Goal: Information Seeking & Learning: Learn about a topic

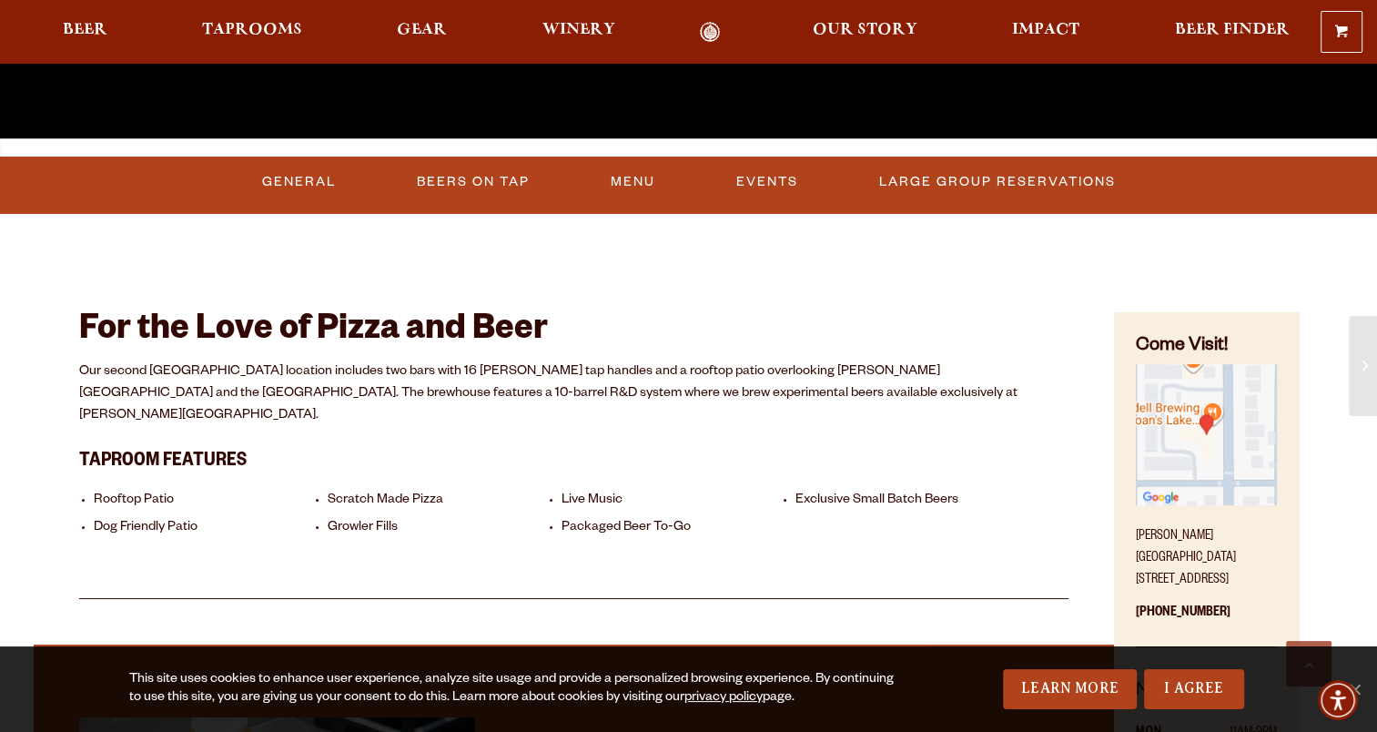
scroll to position [637, 0]
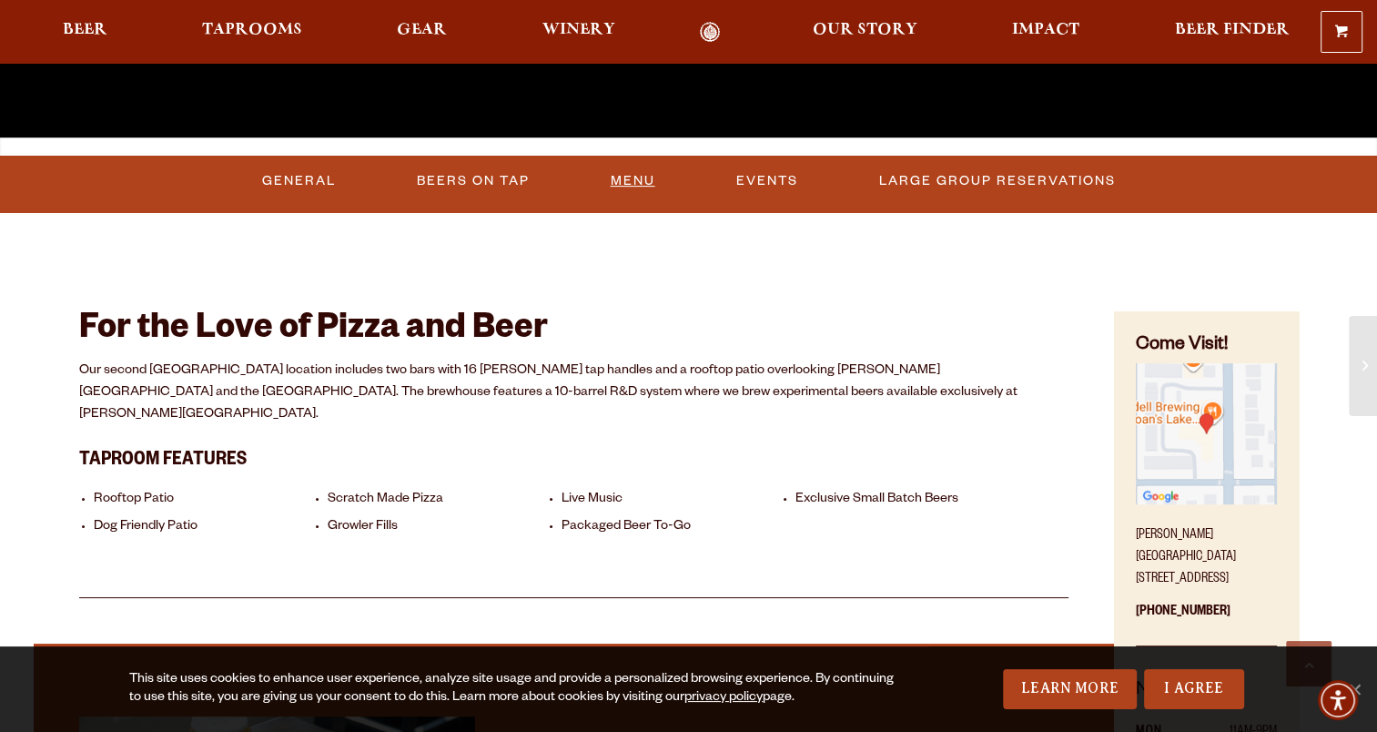
click at [630, 186] on link "Menu" at bounding box center [633, 181] width 59 height 42
click at [444, 182] on link "Beers On Tap" at bounding box center [462, 181] width 127 height 42
click at [484, 172] on link "Beers On Tap" at bounding box center [479, 181] width 160 height 42
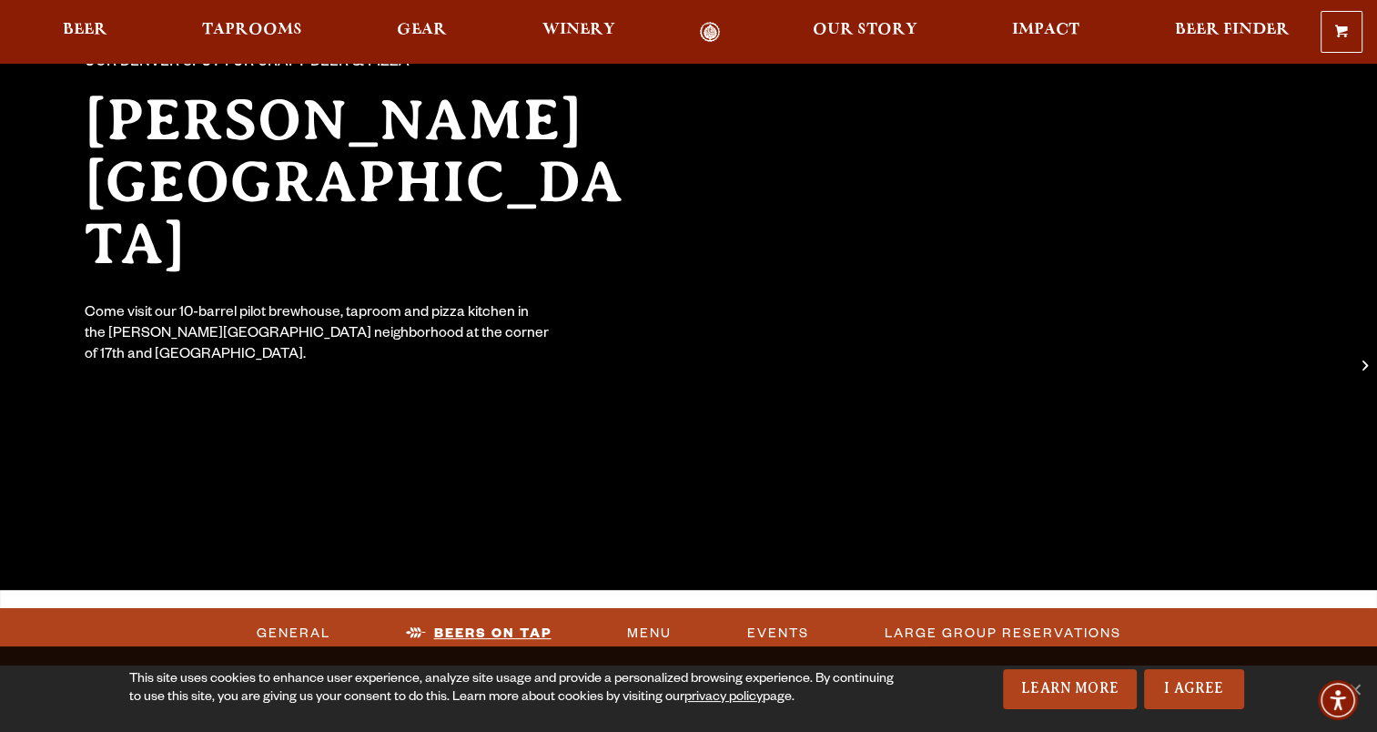
scroll to position [182, 0]
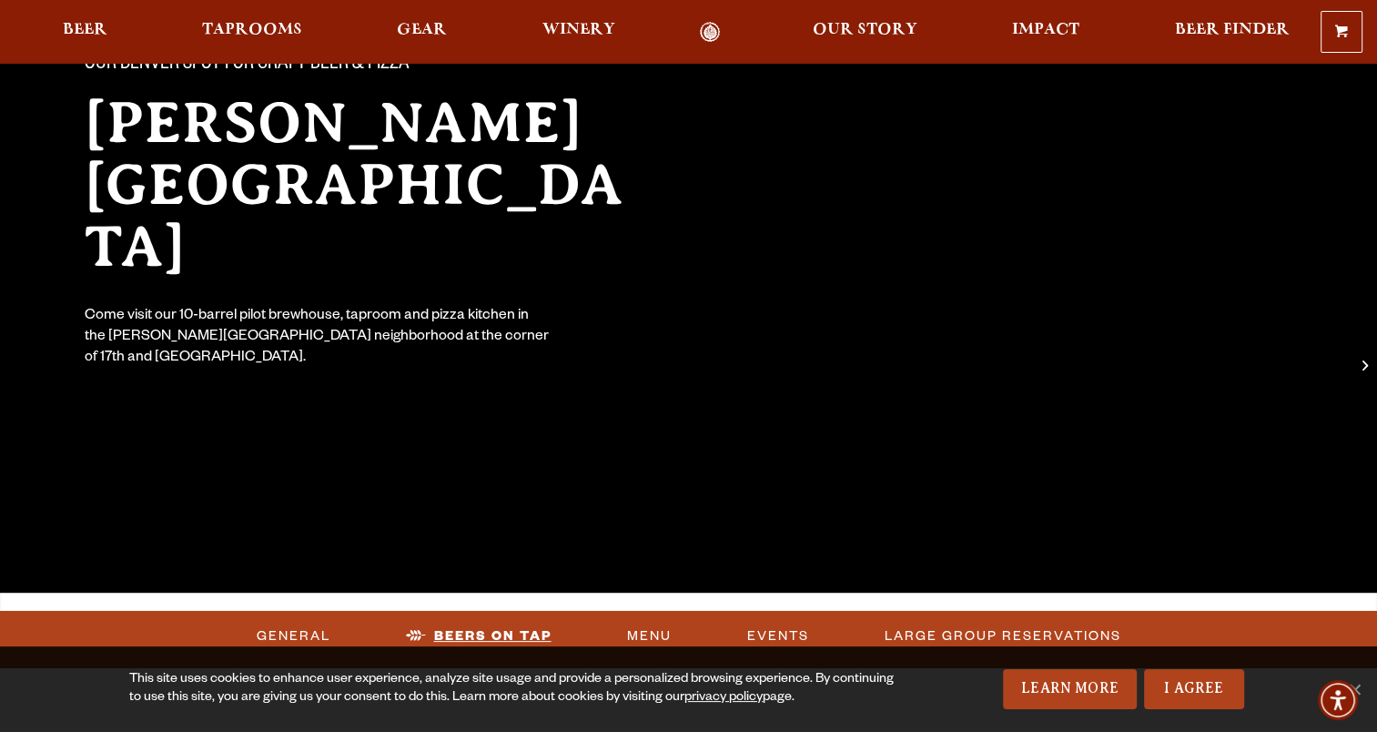
click at [519, 628] on link "Beers On Tap" at bounding box center [479, 636] width 160 height 42
click at [1203, 696] on link "I Agree" at bounding box center [1194, 689] width 100 height 40
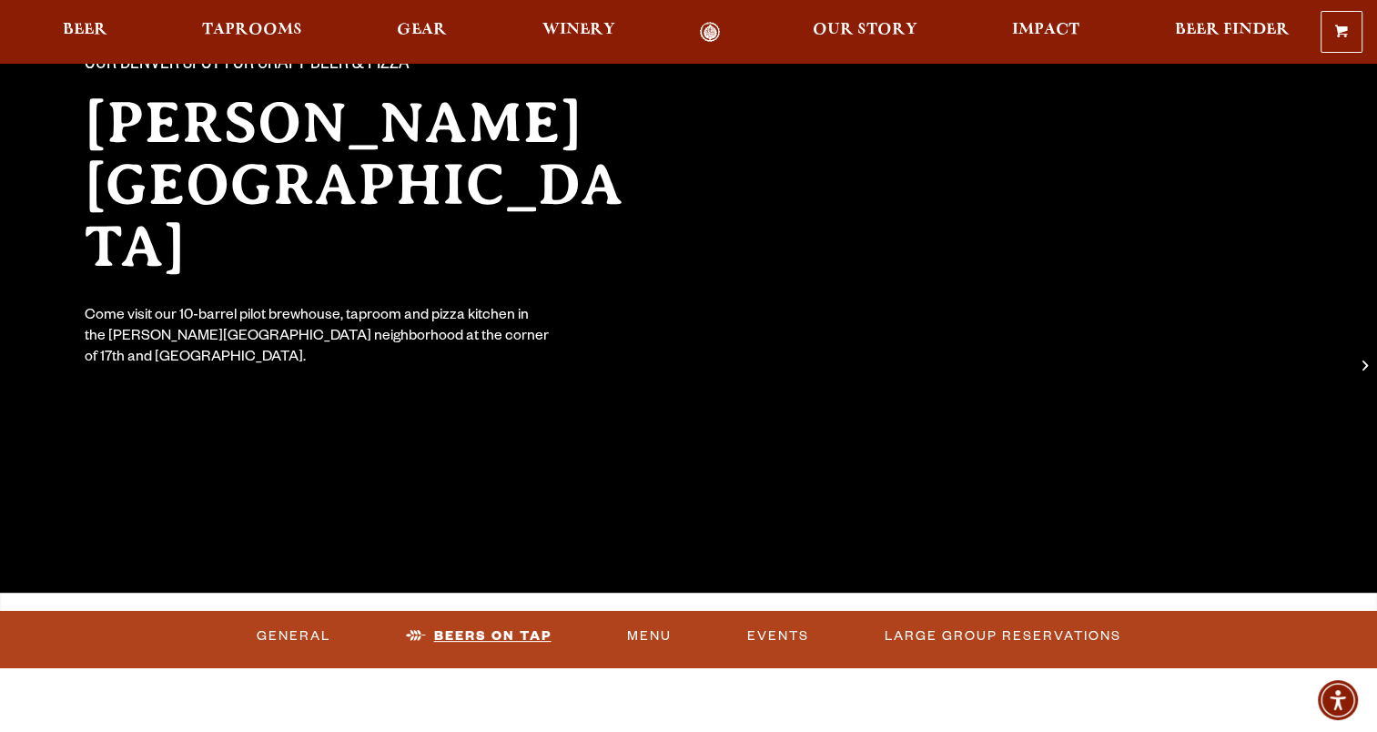
click at [523, 634] on link "Beers On Tap" at bounding box center [479, 636] width 160 height 42
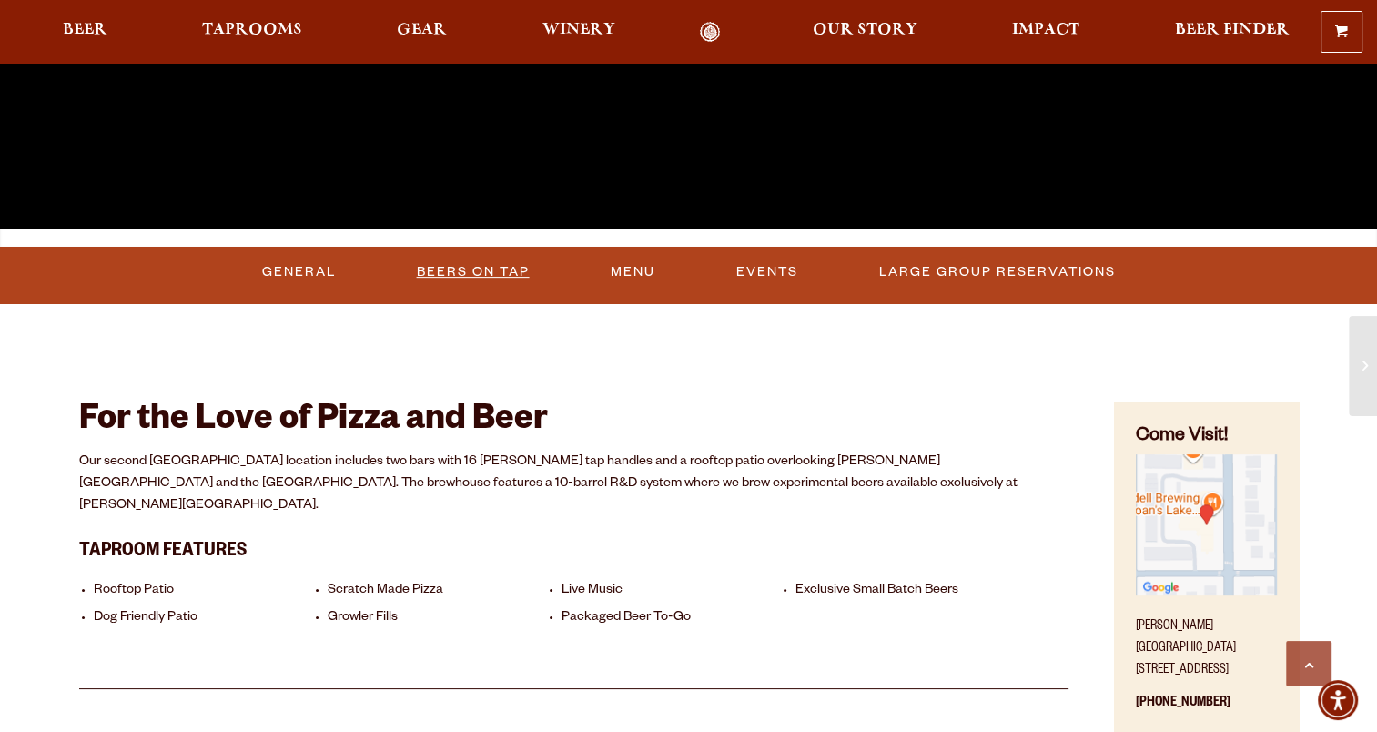
scroll to position [455, 0]
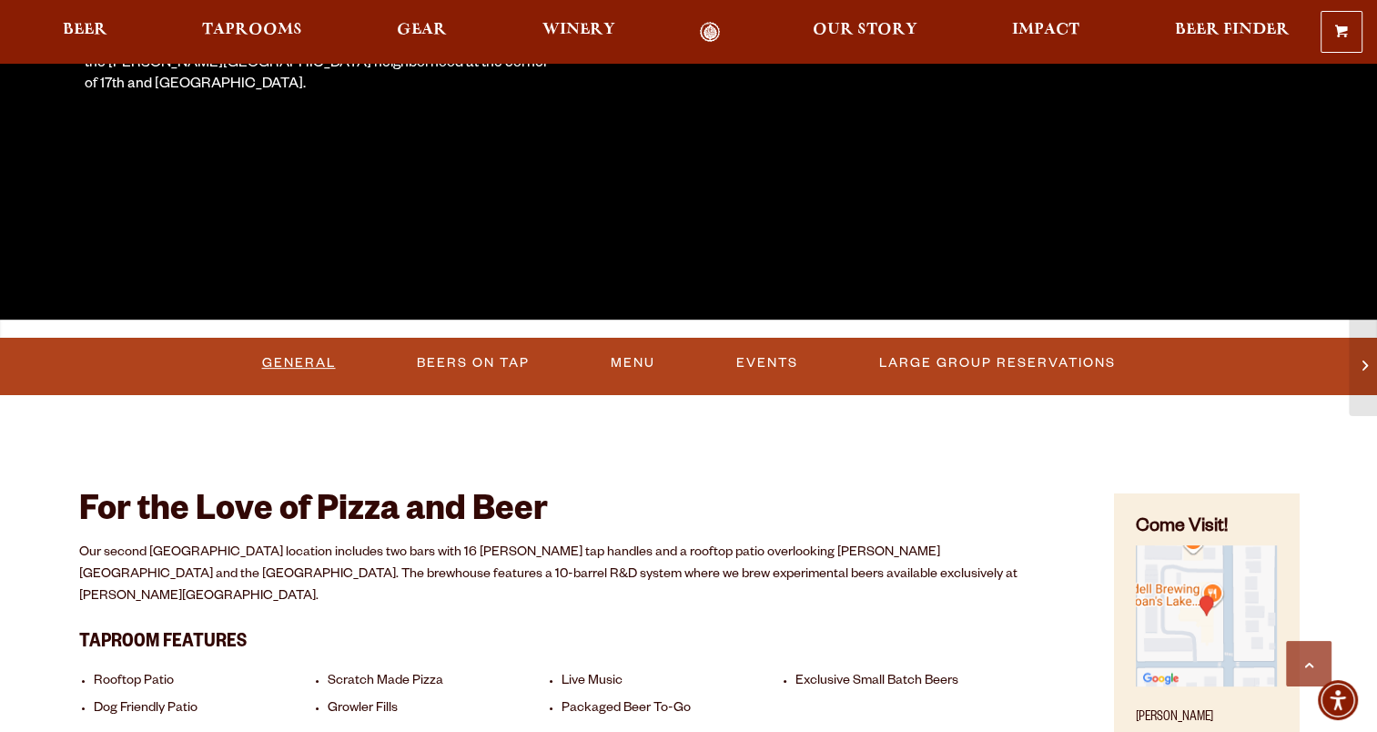
click at [303, 360] on link "General" at bounding box center [299, 363] width 88 height 42
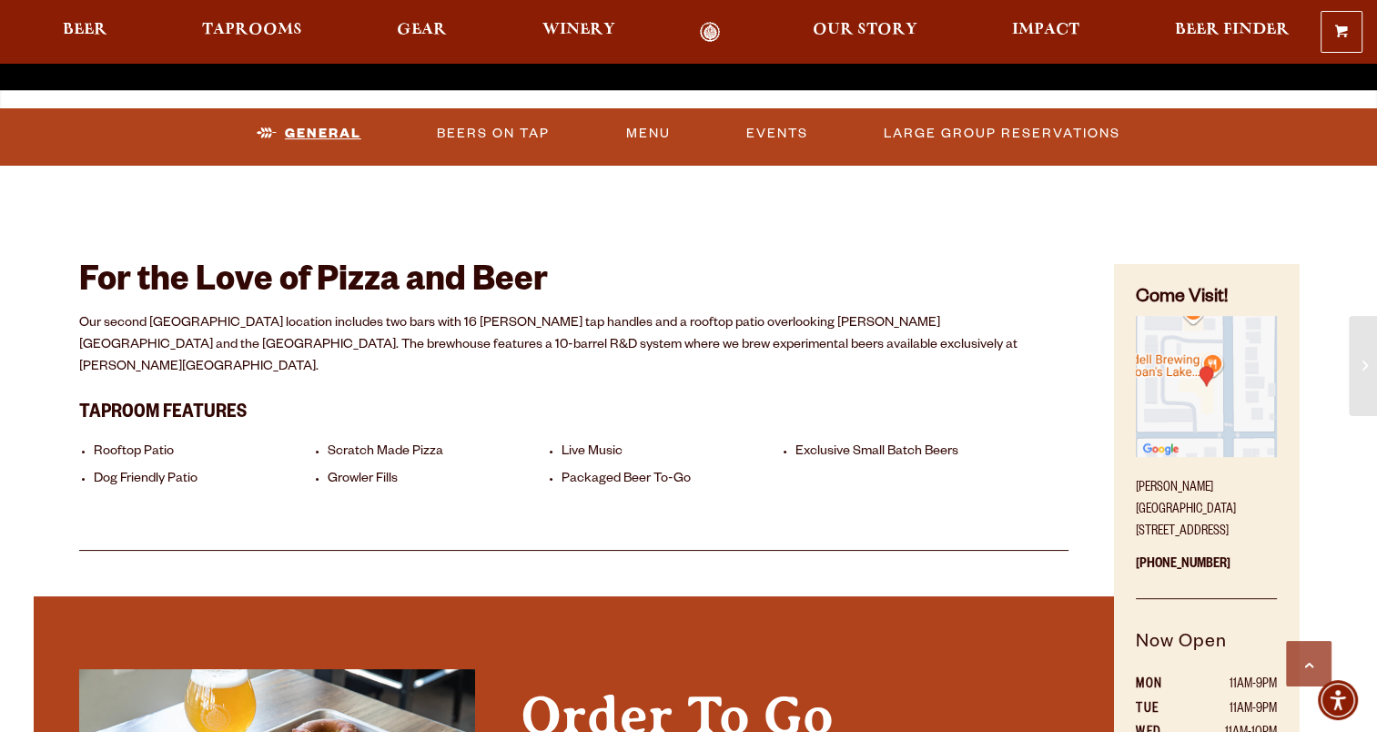
scroll to position [514, 0]
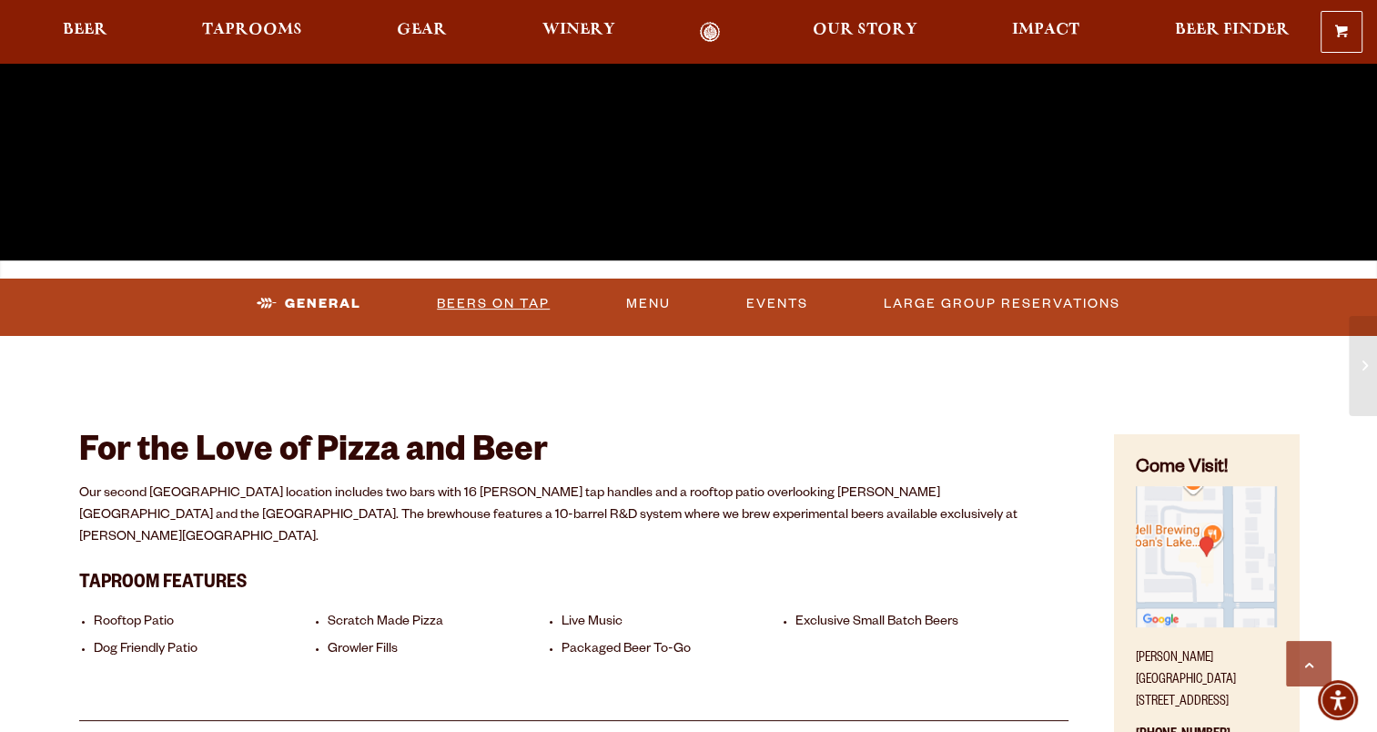
click at [474, 303] on link "Beers On Tap" at bounding box center [493, 304] width 127 height 42
click at [277, 25] on span "Taprooms" at bounding box center [252, 30] width 100 height 15
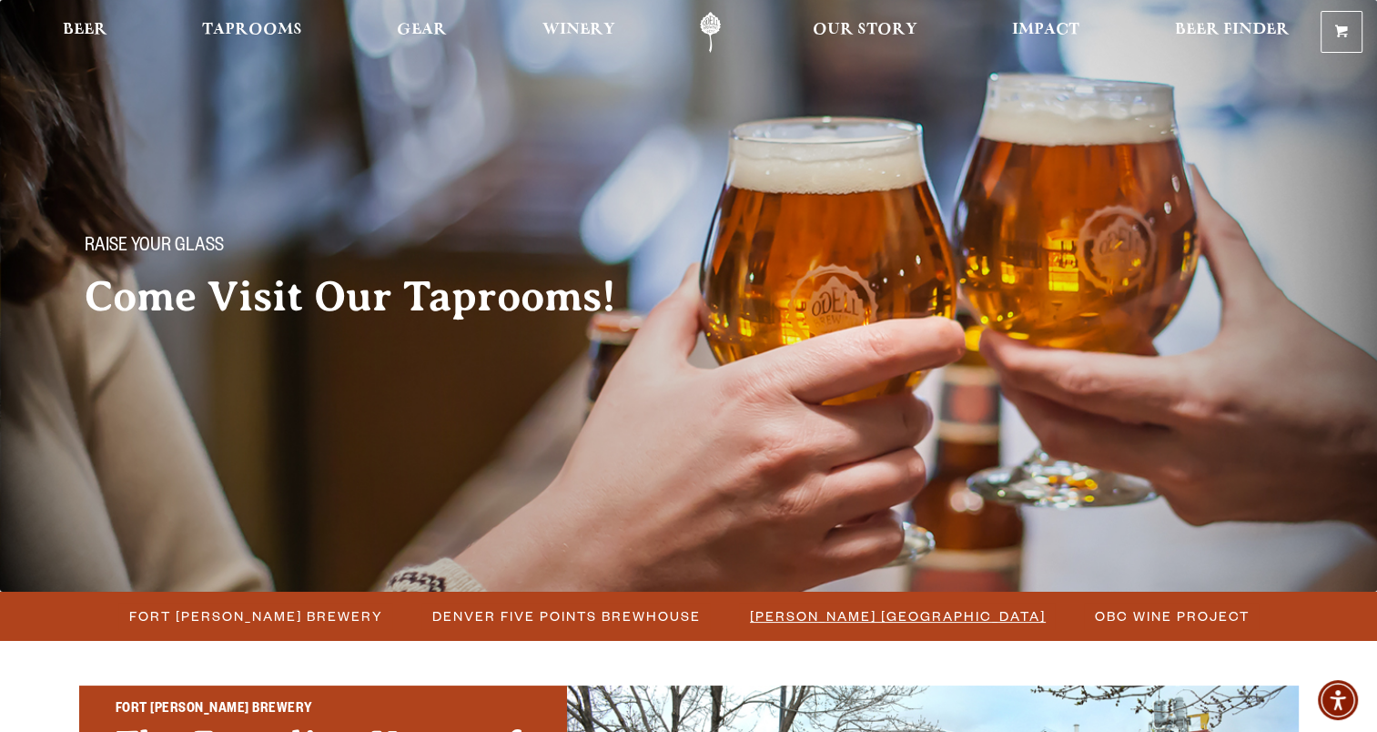
click at [851, 604] on span "[PERSON_NAME] [GEOGRAPHIC_DATA]" at bounding box center [898, 616] width 296 height 26
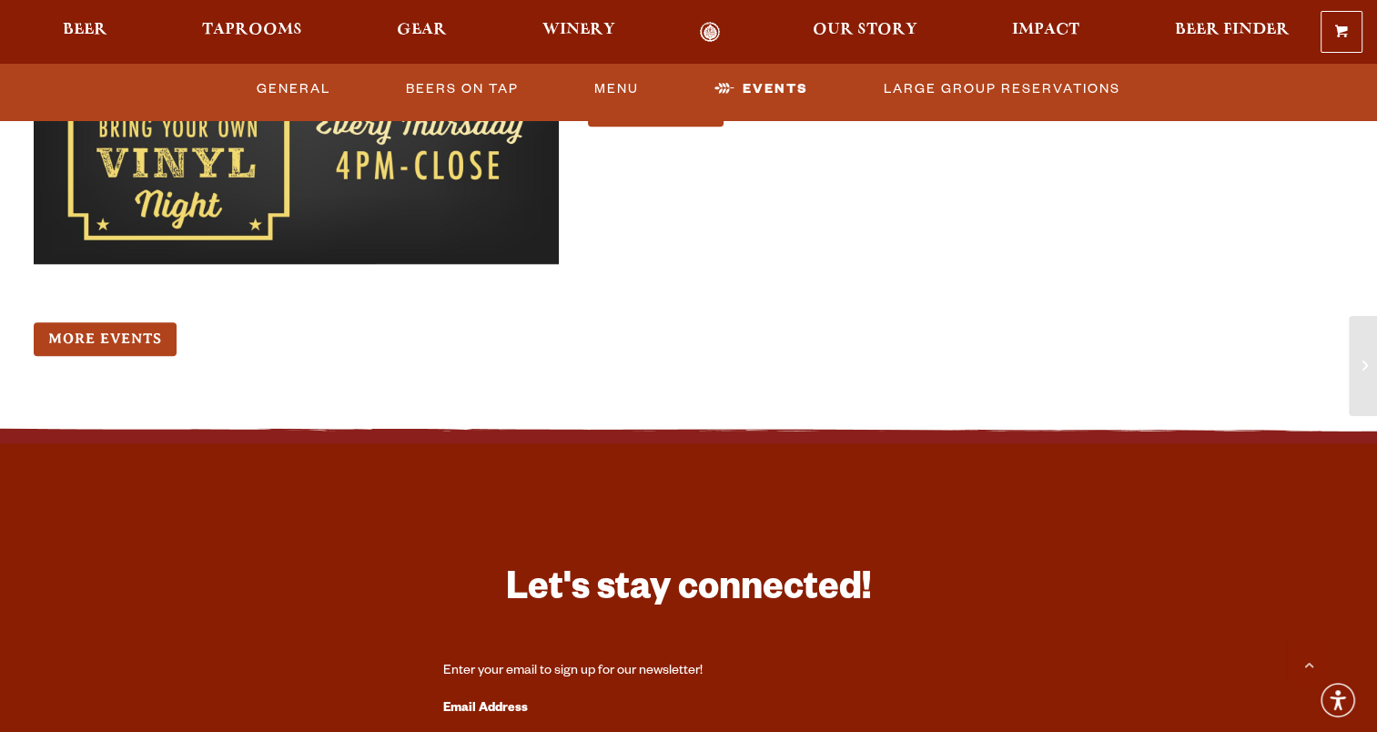
scroll to position [2094, 0]
